Goal: Task Accomplishment & Management: Complete application form

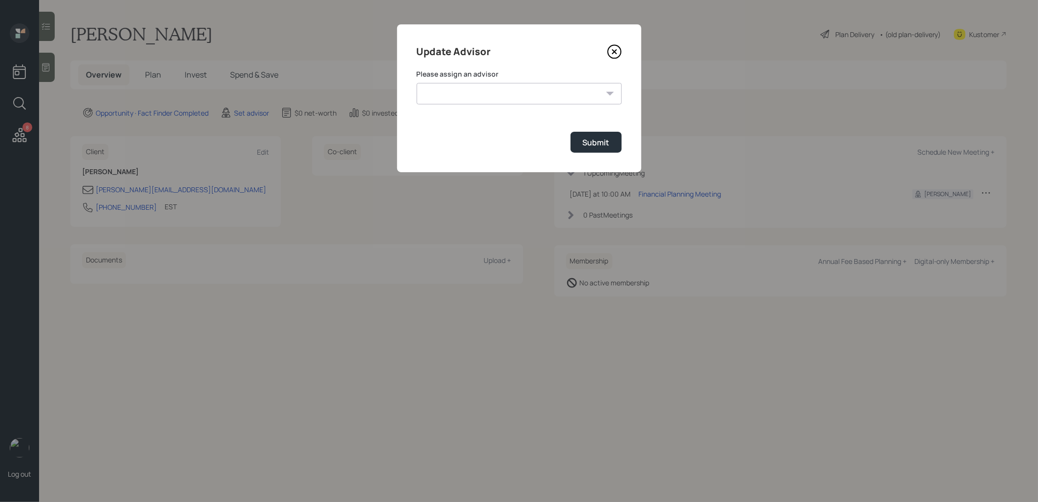
click at [458, 97] on select "[PERSON_NAME] [PERSON_NAME] [PERSON_NAME] End [PERSON_NAME] [PERSON_NAME] [PERS…" at bounding box center [519, 93] width 205 height 21
select select "8b79112e-3cfb-44f9-89e7-15267fe946c1"
click at [417, 83] on select "[PERSON_NAME] [PERSON_NAME] [PERSON_NAME] End [PERSON_NAME] [PERSON_NAME] [PERS…" at bounding box center [519, 93] width 205 height 21
click at [608, 144] on div "Submit" at bounding box center [596, 142] width 27 height 11
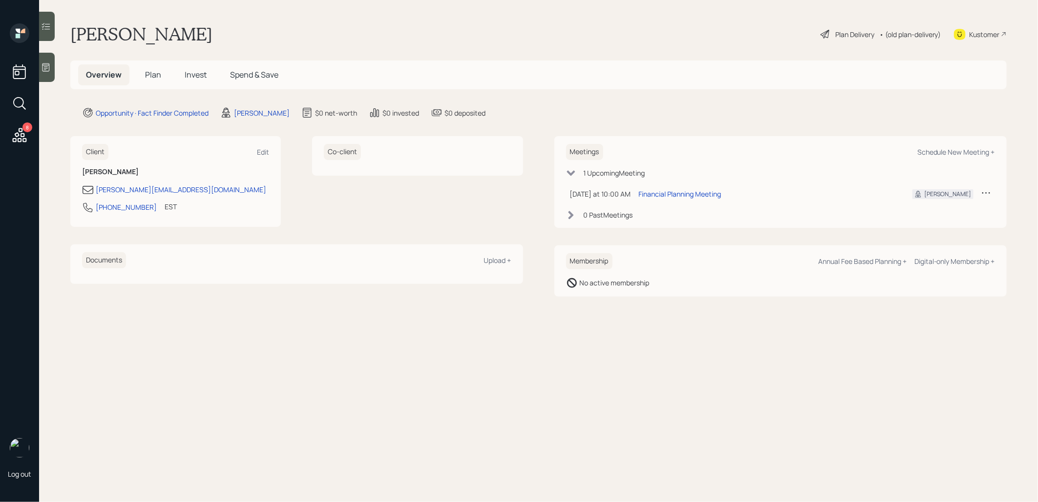
click at [44, 71] on icon at bounding box center [45, 67] width 7 height 8
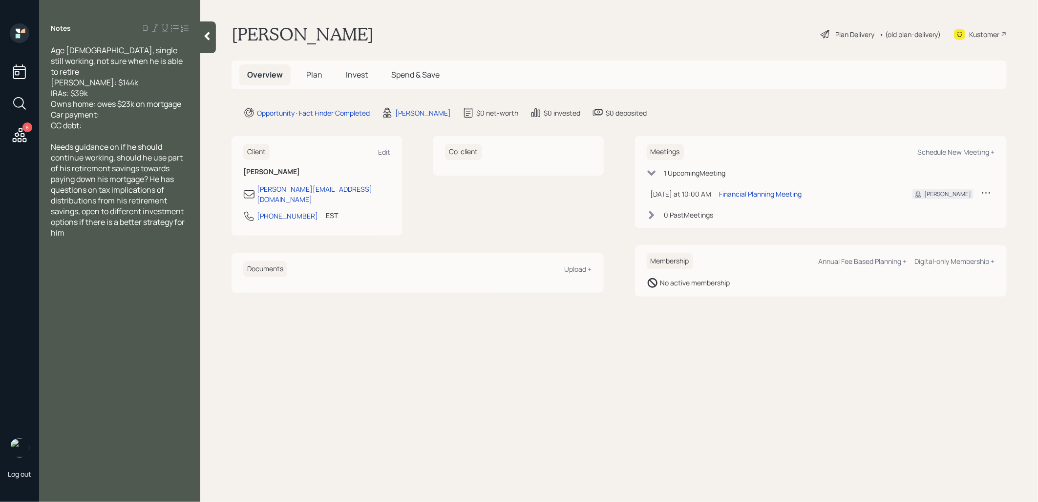
click at [315, 74] on span "Plan" at bounding box center [314, 74] width 16 height 11
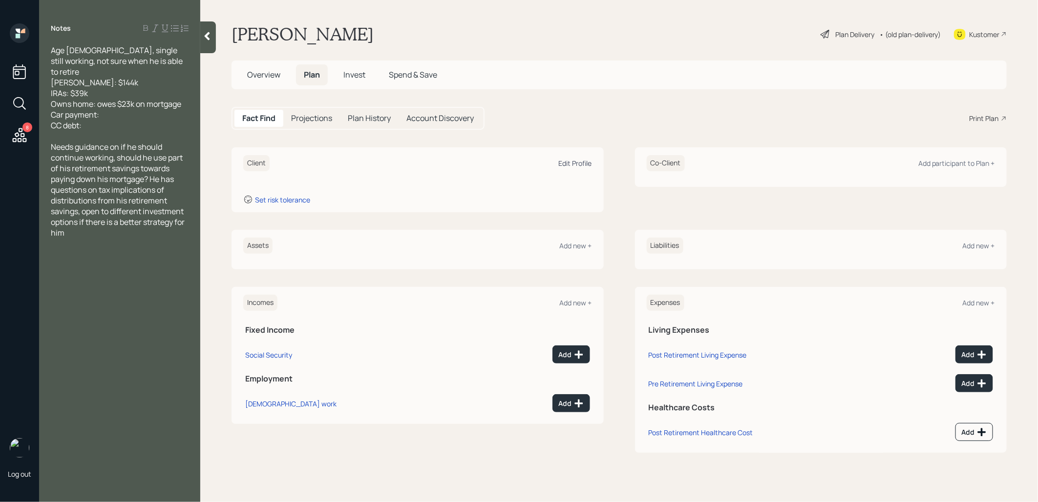
click at [574, 163] on div "Edit Profile" at bounding box center [575, 163] width 33 height 9
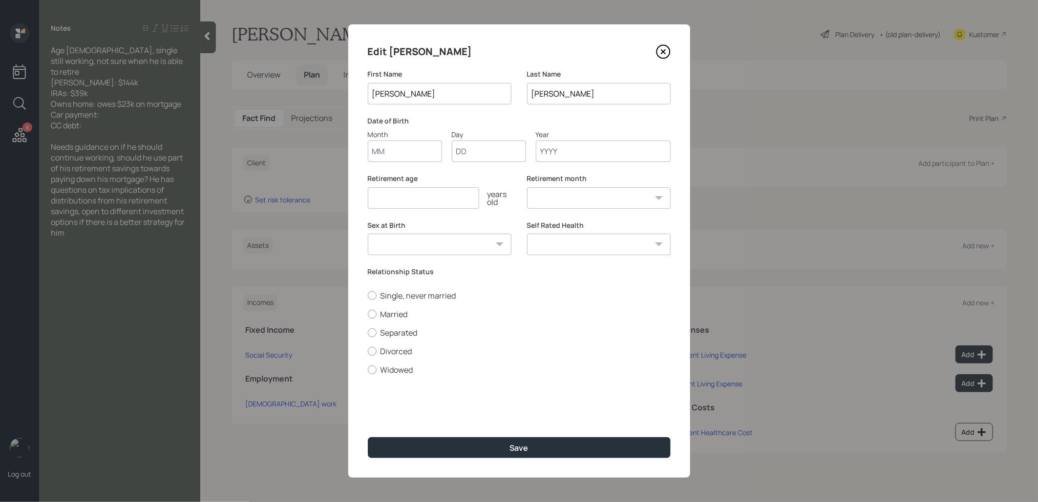
click at [409, 154] on input "Month" at bounding box center [405, 151] width 74 height 21
type input "01"
type input "1960"
select select "1"
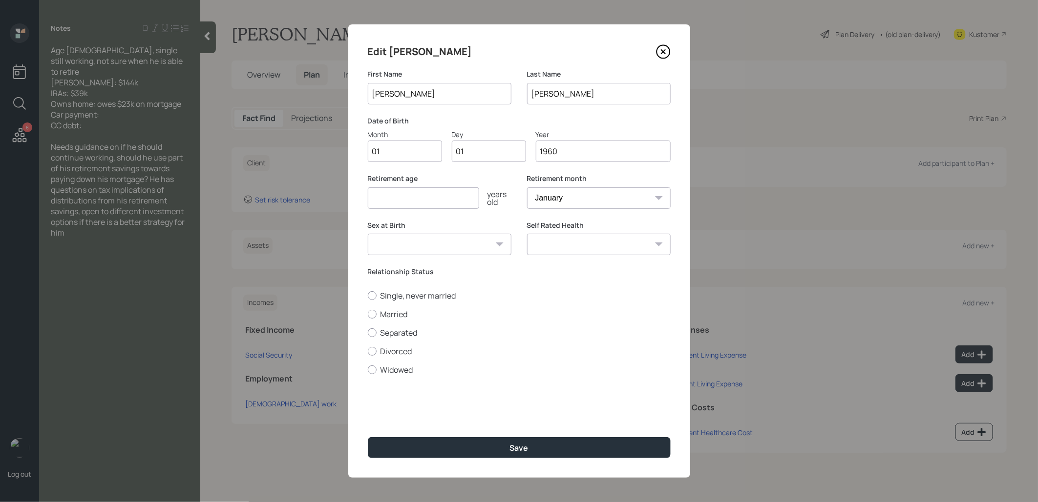
type input "1960"
click at [388, 200] on input "number" at bounding box center [423, 198] width 111 height 21
type input "67"
click at [371, 293] on div at bounding box center [372, 296] width 9 height 9
click at [368, 295] on input "Single, never married" at bounding box center [367, 295] width 0 height 0
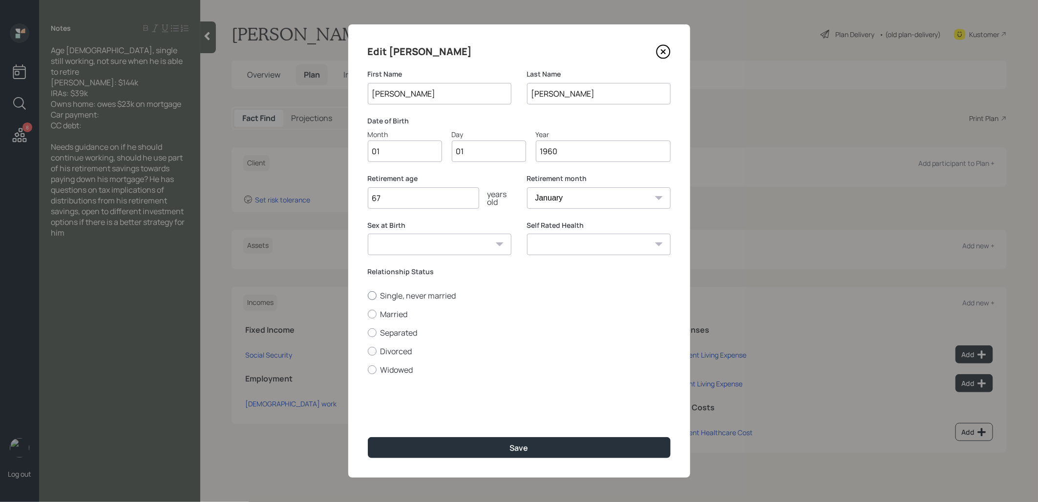
radio input "true"
click at [419, 444] on button "Save" at bounding box center [519, 448] width 303 height 21
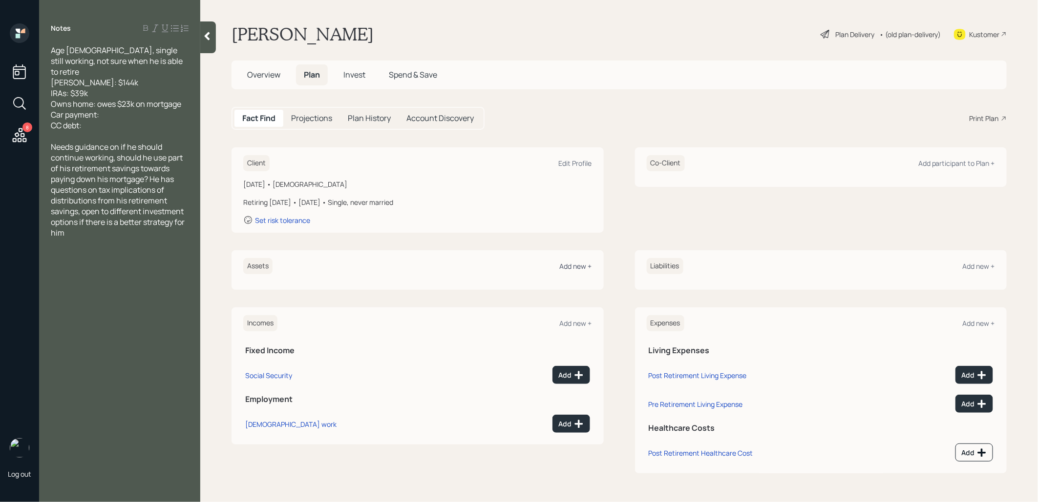
click at [575, 264] on div "Add new +" at bounding box center [576, 266] width 32 height 9
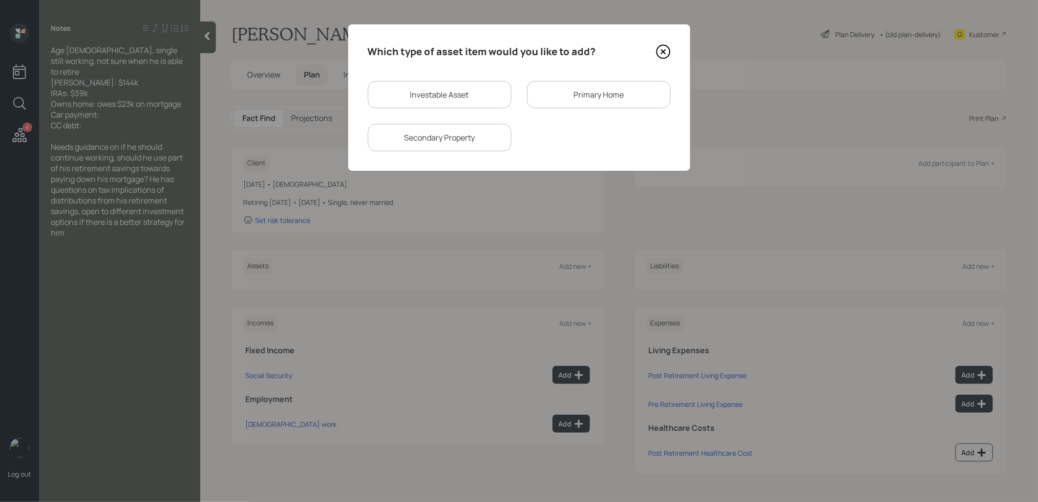
click at [458, 96] on div "Investable Asset" at bounding box center [440, 94] width 144 height 27
select select "taxable"
select select "balanced"
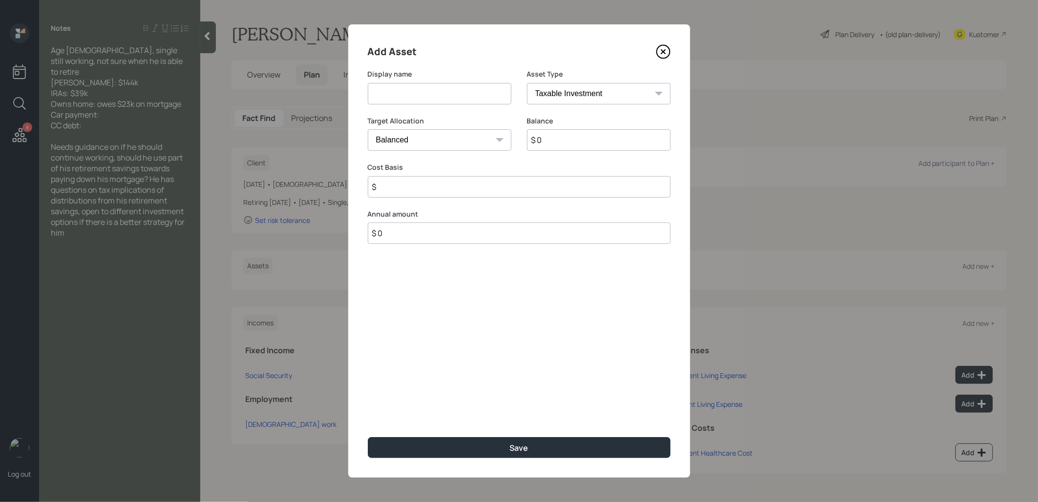
click at [455, 95] on input at bounding box center [440, 93] width 144 height 21
type input "Annuity"
click at [543, 91] on select "SEP [PERSON_NAME] IRA 401(k) [PERSON_NAME] 401(k) 403(b) [PERSON_NAME] 403(b) 4…" at bounding box center [599, 93] width 144 height 21
select select "ira"
click at [527, 83] on select "SEP [PERSON_NAME] IRA 401(k) [PERSON_NAME] 401(k) 403(b) [PERSON_NAME] 403(b) 4…" at bounding box center [599, 93] width 144 height 21
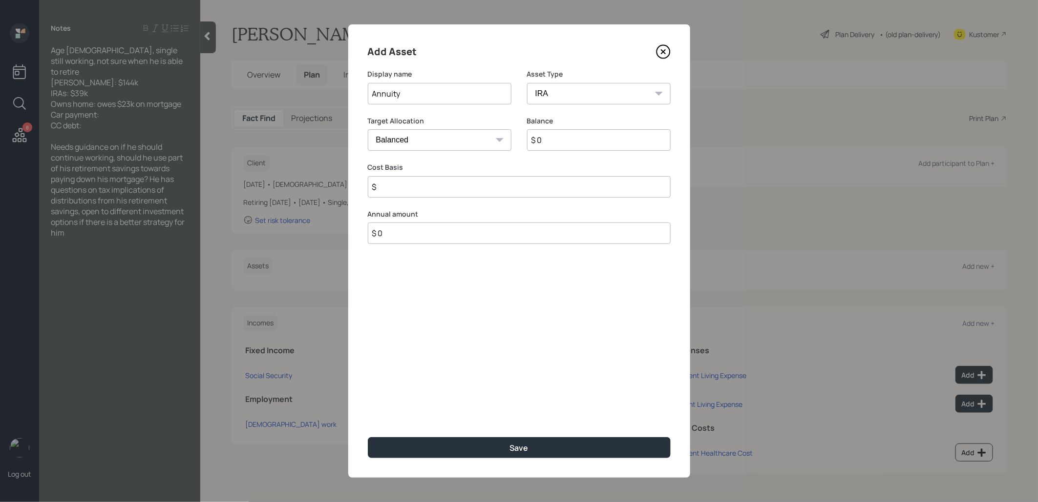
type input "$"
click at [557, 137] on input "$ 0" at bounding box center [599, 139] width 144 height 21
type input "$ 144,000"
click at [498, 184] on input "$" at bounding box center [519, 186] width 303 height 21
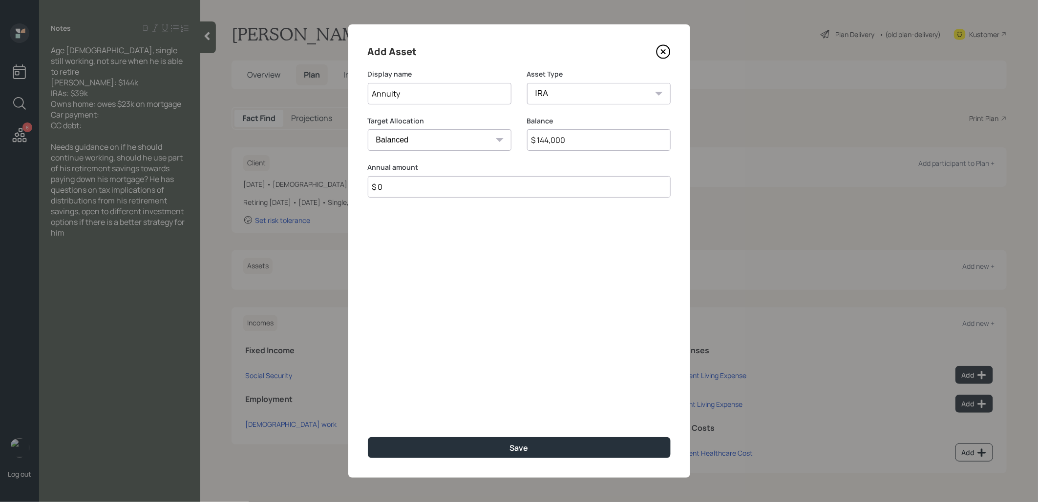
type input "$ 0"
click at [445, 142] on select "Cash Conservative Balanced Aggressive" at bounding box center [440, 139] width 144 height 21
select select "conservative"
click at [368, 129] on select "Cash Conservative Balanced Aggressive" at bounding box center [440, 139] width 144 height 21
click at [468, 450] on button "Save" at bounding box center [519, 448] width 303 height 21
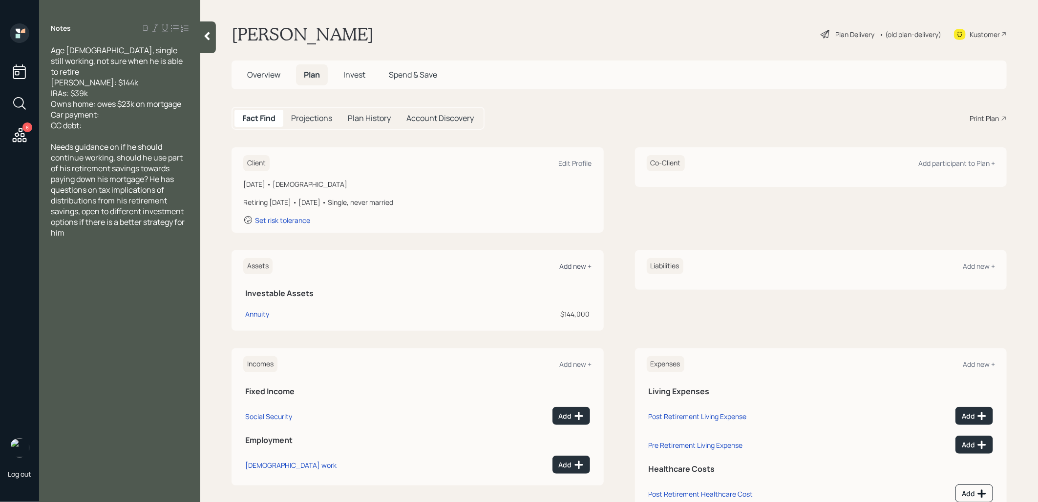
click at [577, 265] on div "Add new +" at bounding box center [576, 266] width 32 height 9
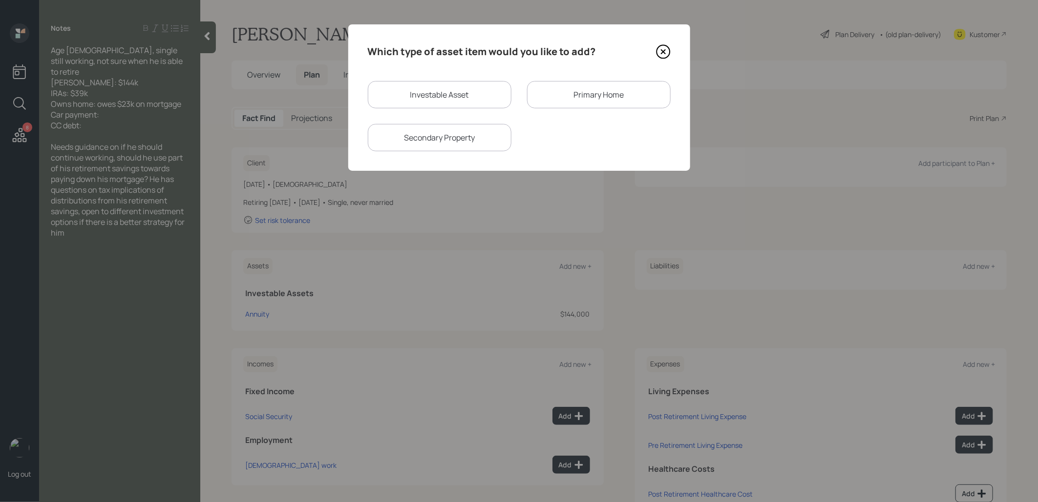
click at [432, 92] on div "Investable Asset" at bounding box center [440, 94] width 144 height 27
select select "taxable"
select select "balanced"
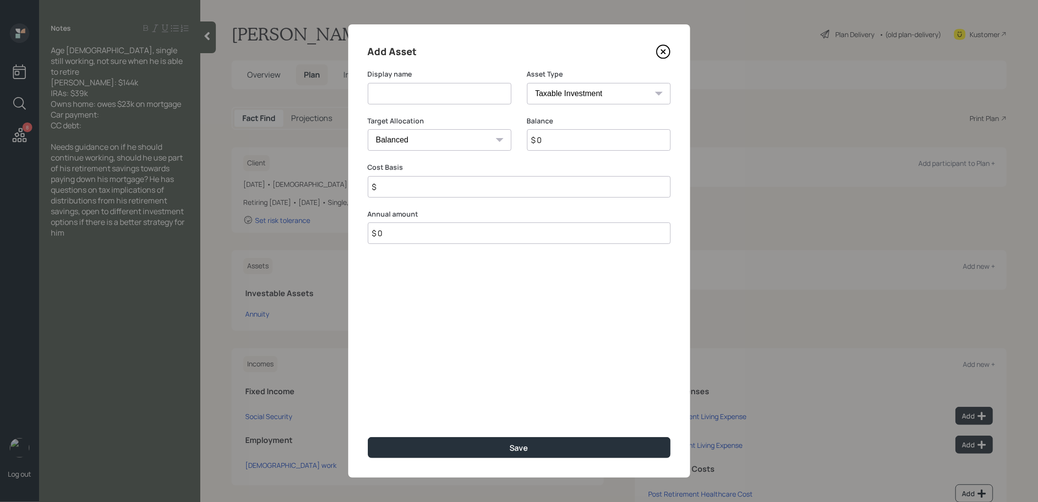
click at [432, 92] on input at bounding box center [440, 93] width 144 height 21
type input "IRA"
click at [556, 134] on input "$ 0" at bounding box center [599, 139] width 144 height 21
click at [554, 142] on input "$ 0" at bounding box center [599, 139] width 144 height 21
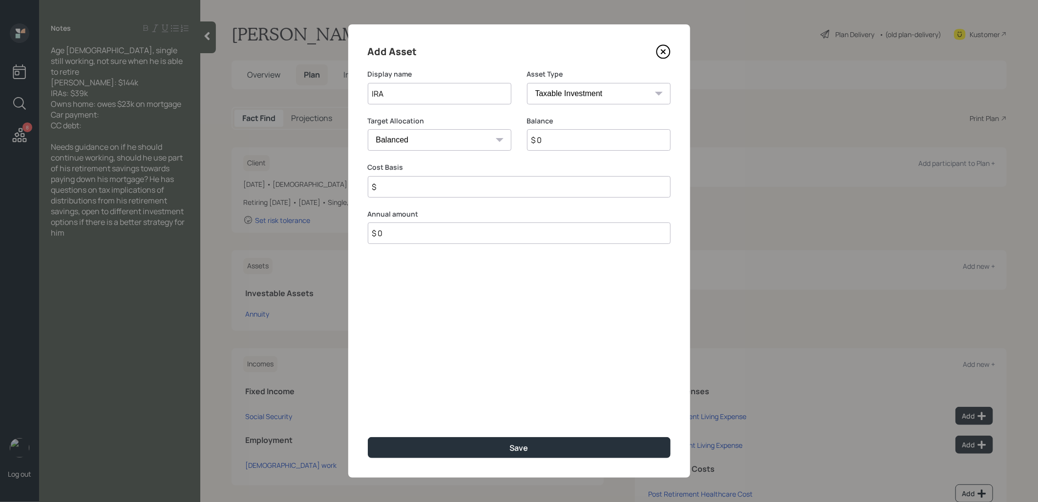
click at [554, 142] on input "$ 0" at bounding box center [599, 139] width 144 height 21
type input "$ 39,000"
click at [613, 94] on select "SEP [PERSON_NAME] IRA 401(k) [PERSON_NAME] 401(k) 403(b) [PERSON_NAME] 403(b) 4…" at bounding box center [599, 93] width 144 height 21
select select "ira"
click at [527, 83] on select "SEP [PERSON_NAME] IRA 401(k) [PERSON_NAME] 401(k) 403(b) [PERSON_NAME] 403(b) 4…" at bounding box center [599, 93] width 144 height 21
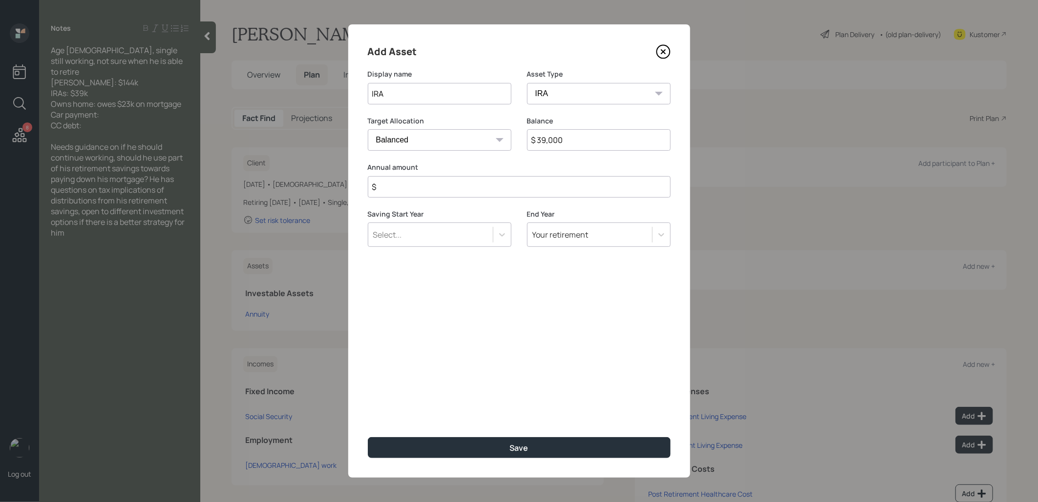
click at [413, 187] on input "$" at bounding box center [519, 186] width 303 height 21
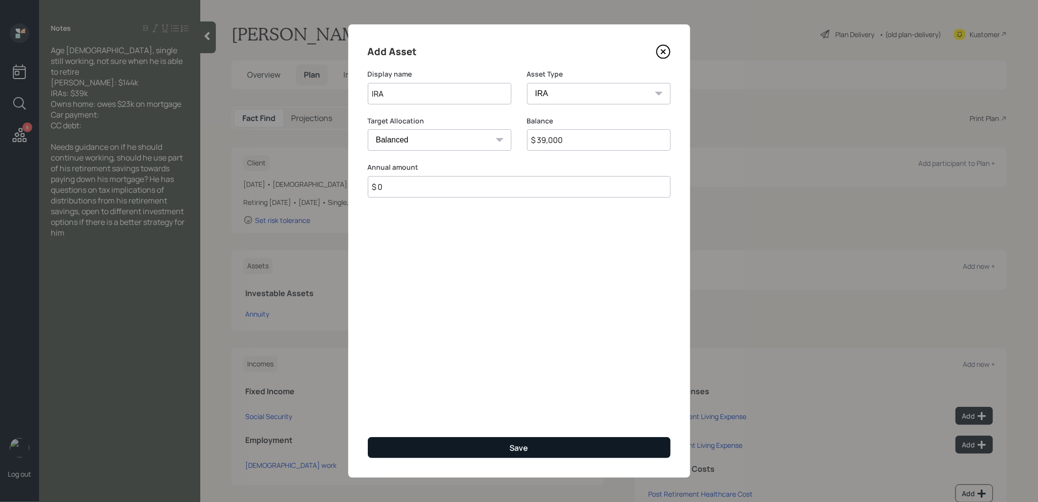
type input "$ 0"
click at [405, 449] on button "Save" at bounding box center [519, 448] width 303 height 21
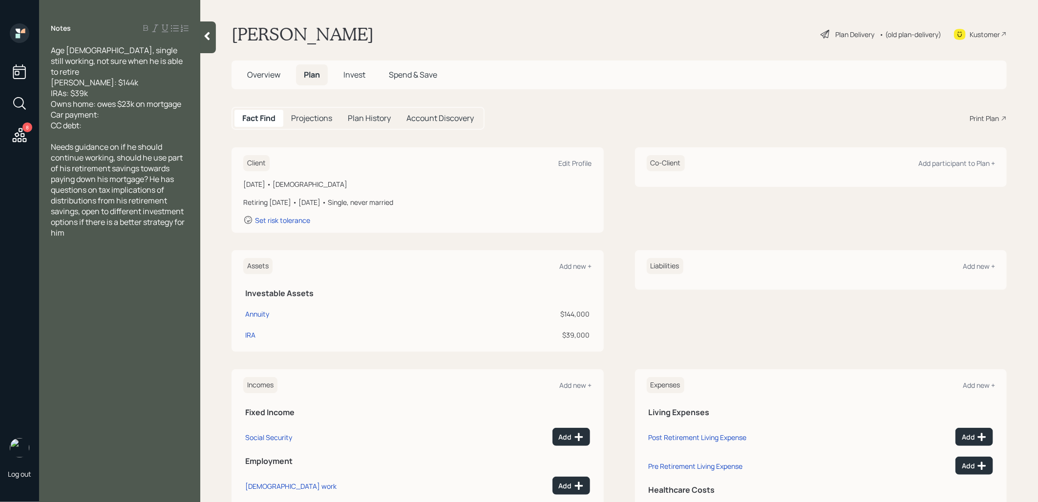
scroll to position [55, 0]
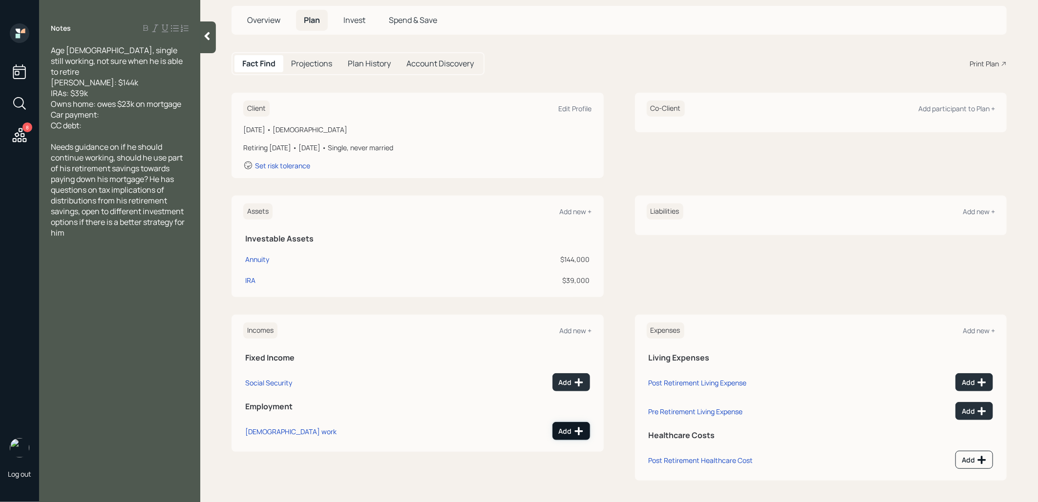
click at [565, 433] on div "Add" at bounding box center [571, 432] width 25 height 10
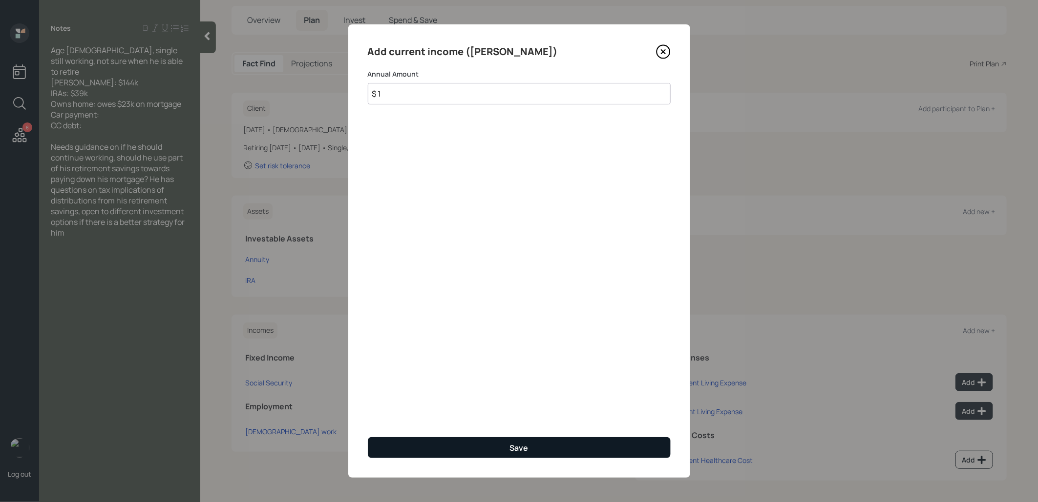
type input "$ 1"
click at [527, 446] on div "Save" at bounding box center [519, 448] width 19 height 11
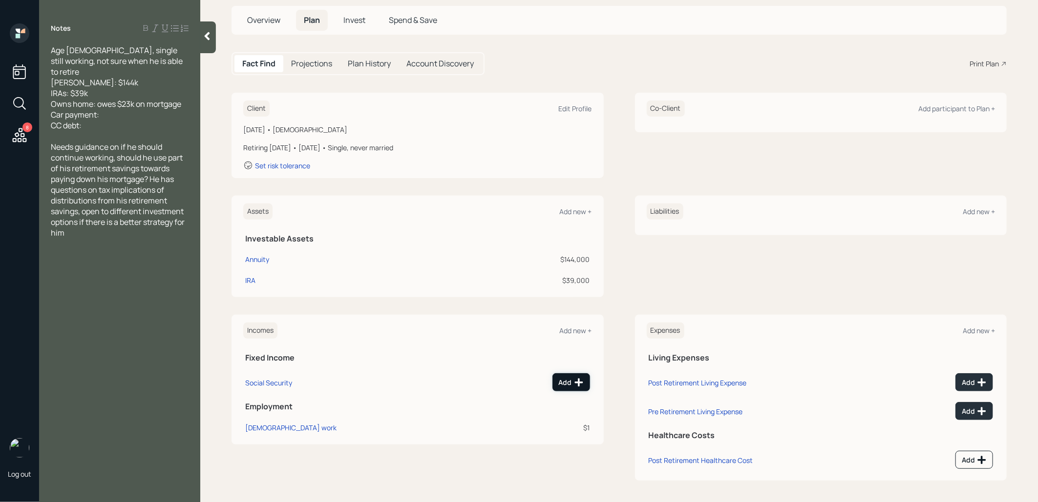
click at [571, 383] on div "Add" at bounding box center [571, 383] width 25 height 10
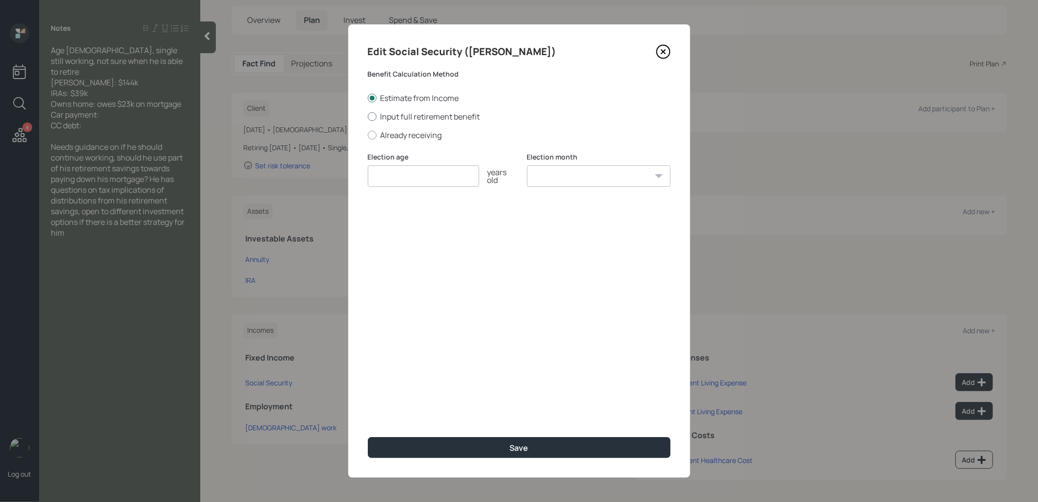
click at [374, 119] on div at bounding box center [372, 116] width 9 height 9
click at [368, 117] on input "Input full retirement benefit" at bounding box center [367, 116] width 0 height 0
radio input "true"
click at [376, 177] on input "number" at bounding box center [423, 176] width 111 height 21
type input "67"
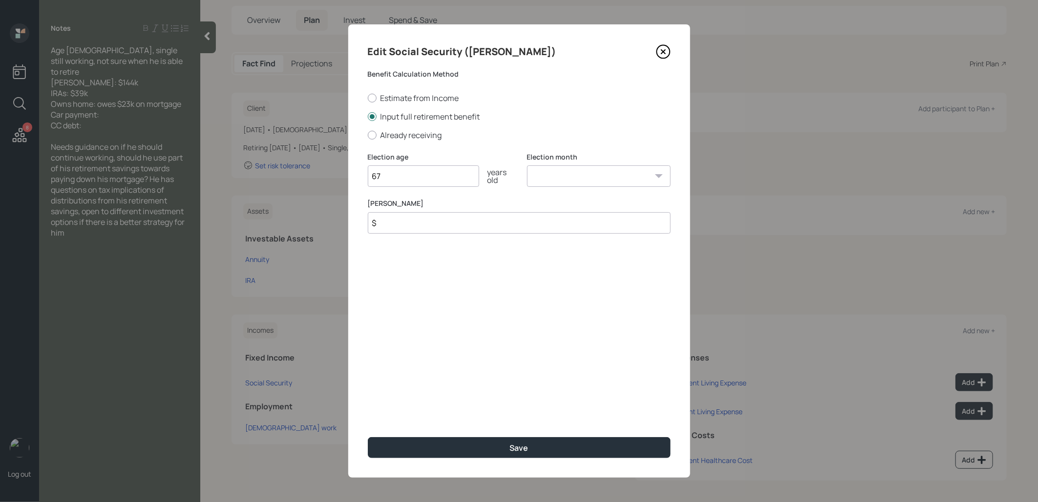
click at [550, 173] on select "January February March April May June July August September October November De…" at bounding box center [599, 176] width 144 height 21
select select "1"
click at [527, 166] on select "January February March April May June July August September October November De…" at bounding box center [599, 176] width 144 height 21
click at [497, 222] on input "$" at bounding box center [519, 222] width 303 height 21
type input "$ 1"
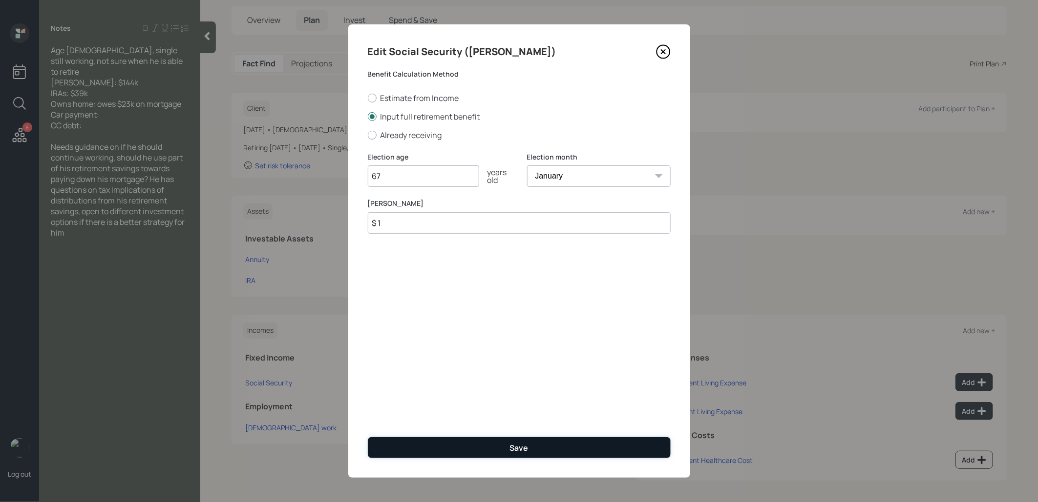
click at [443, 445] on button "Save" at bounding box center [519, 448] width 303 height 21
